Goal: Navigation & Orientation: Find specific page/section

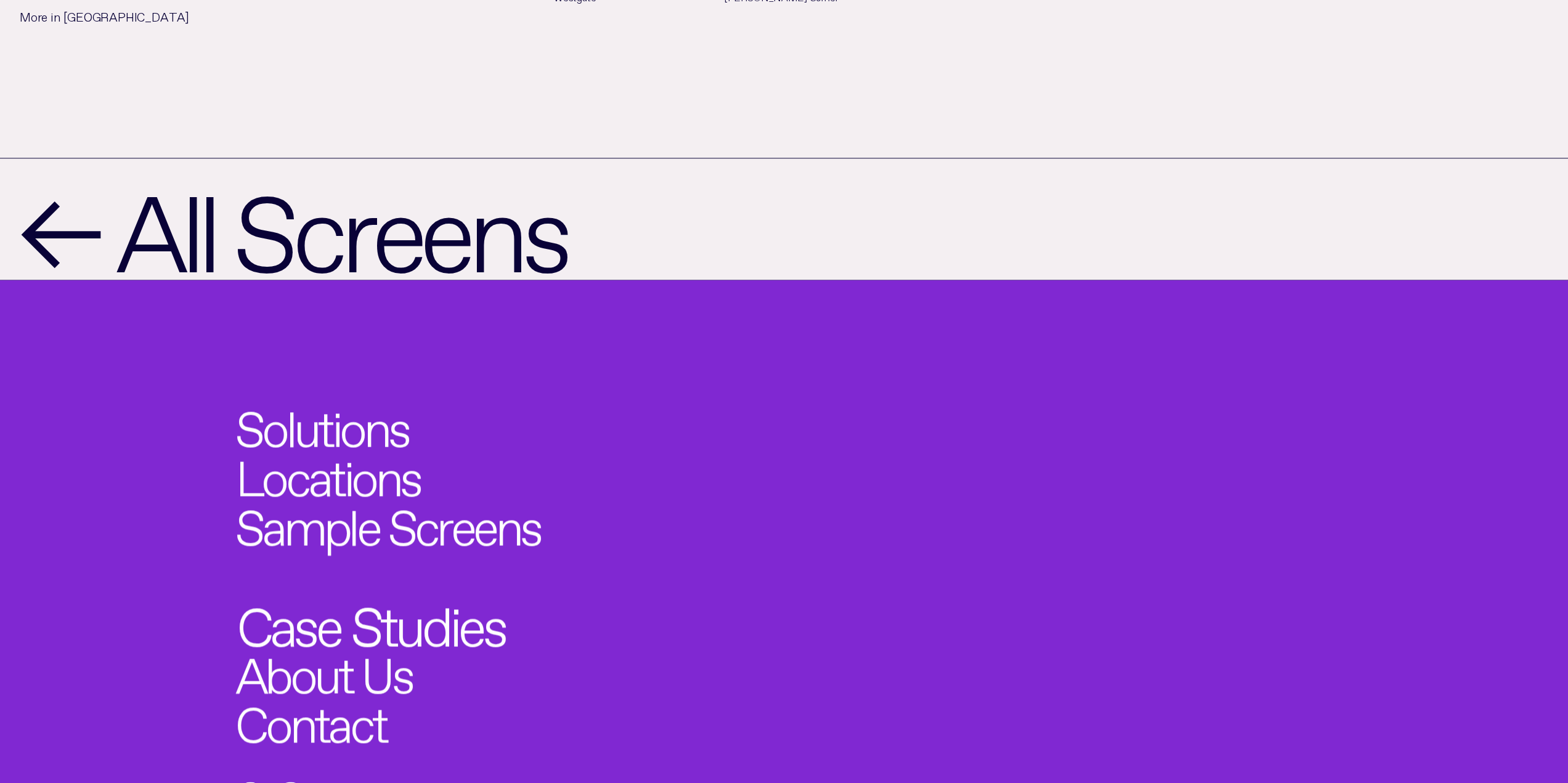
scroll to position [1751, 0]
click at [377, 494] on link "Sample Screens" at bounding box center [404, 521] width 335 height 54
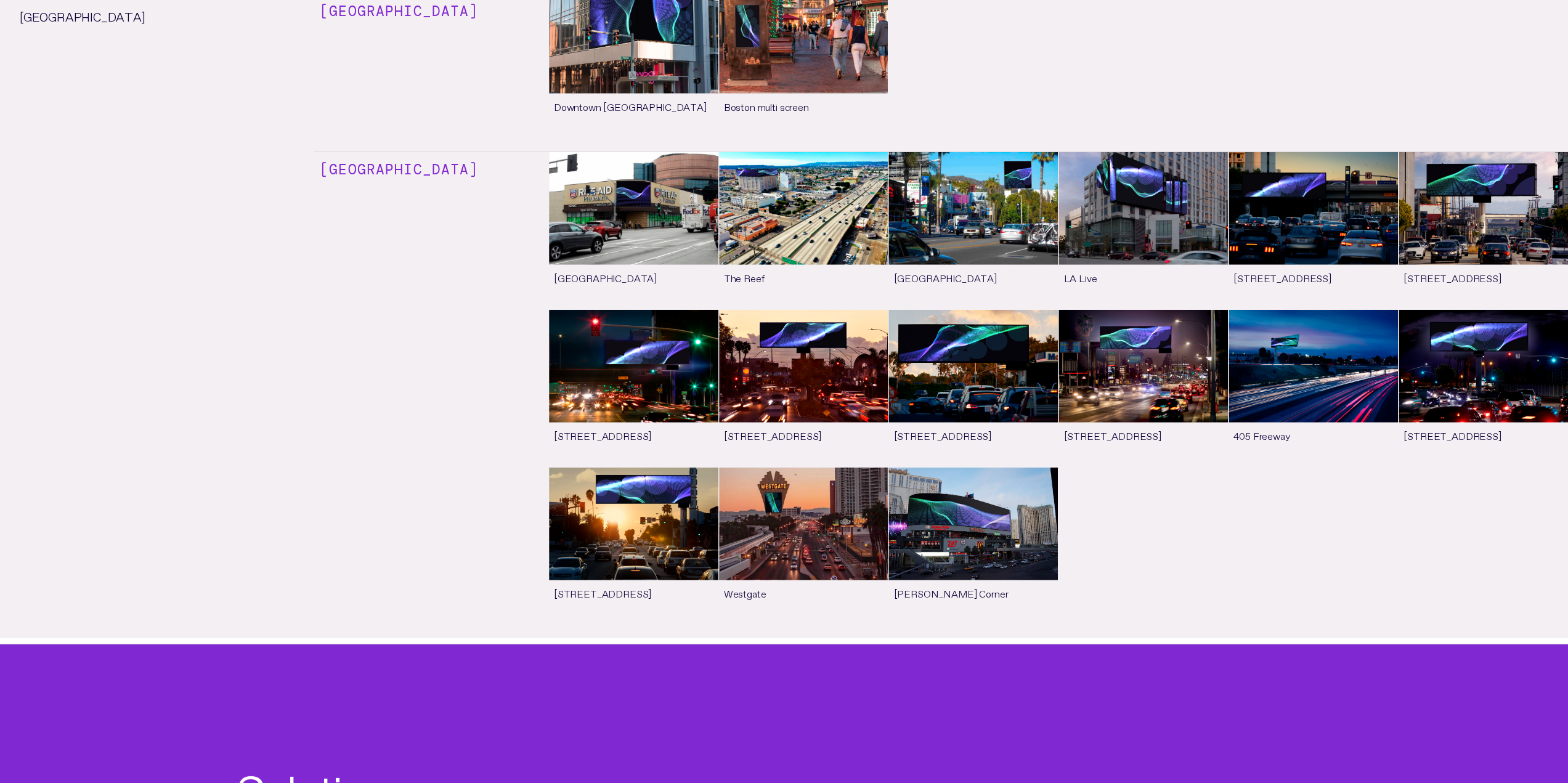
scroll to position [7887, 0]
click at [967, 468] on link "See more" at bounding box center [973, 546] width 169 height 157
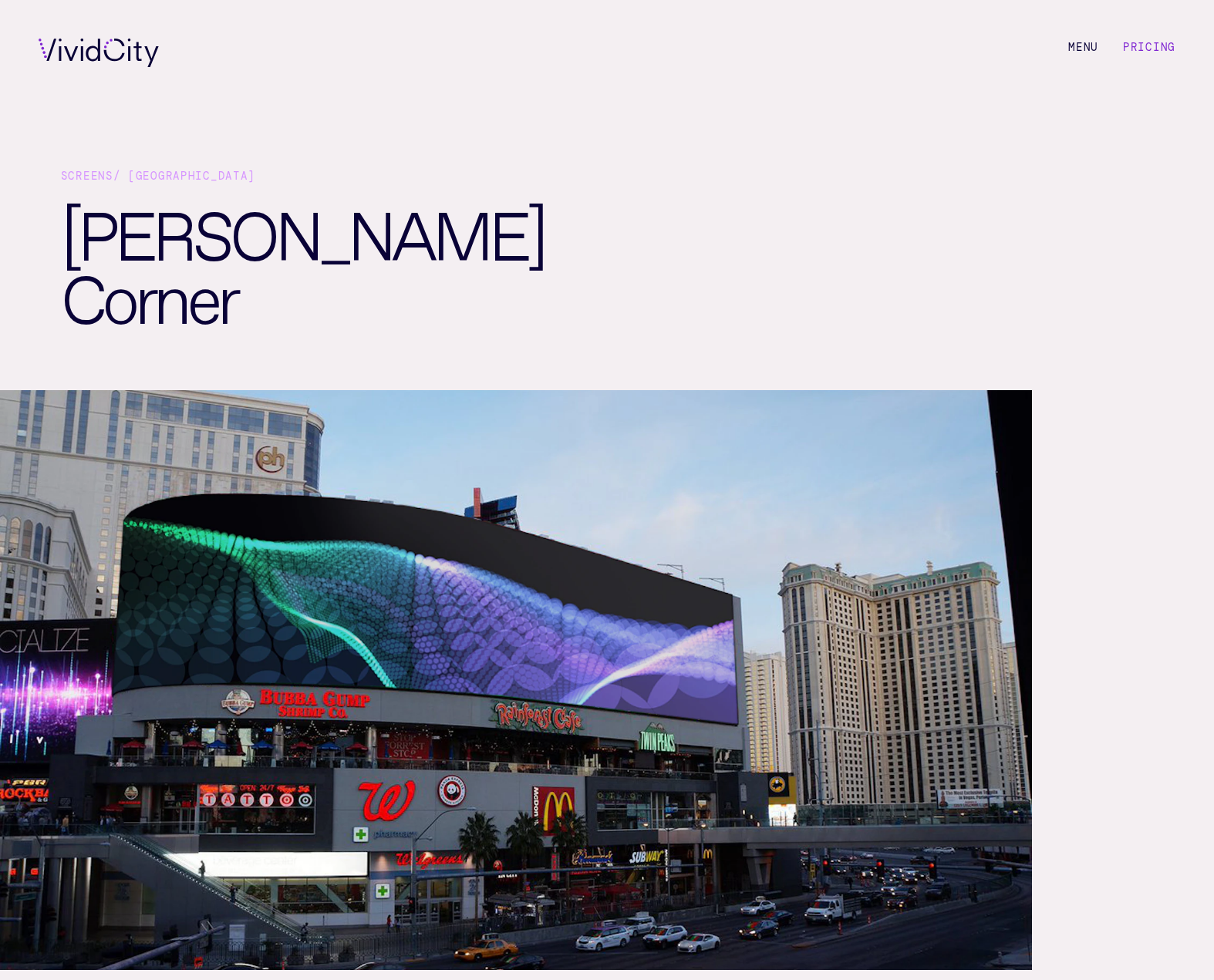
click at [823, 560] on img at bounding box center [516, 680] width 1031 height 580
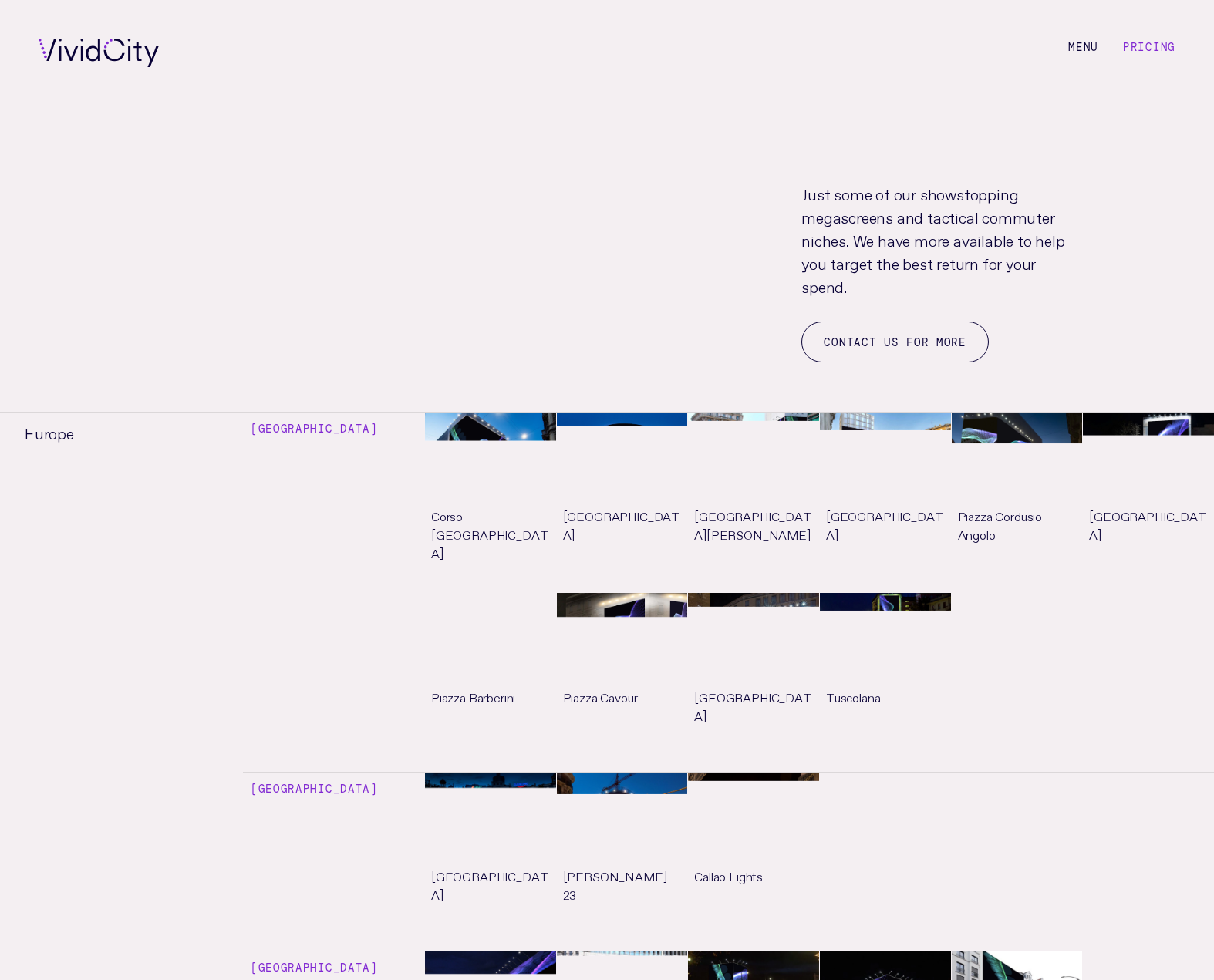
scroll to position [8357, 0]
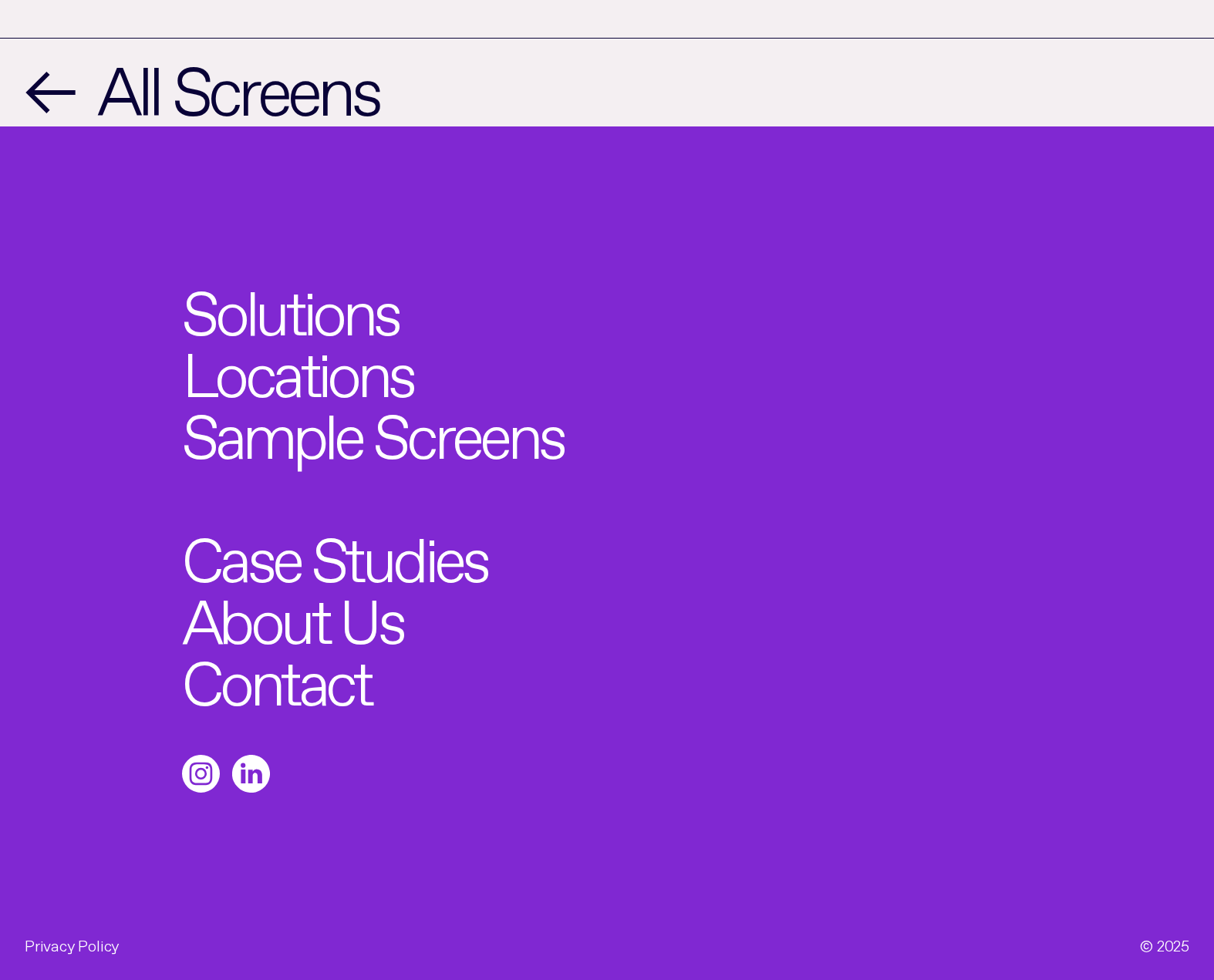
scroll to position [1459, 0]
